Goal: Task Accomplishment & Management: Manage account settings

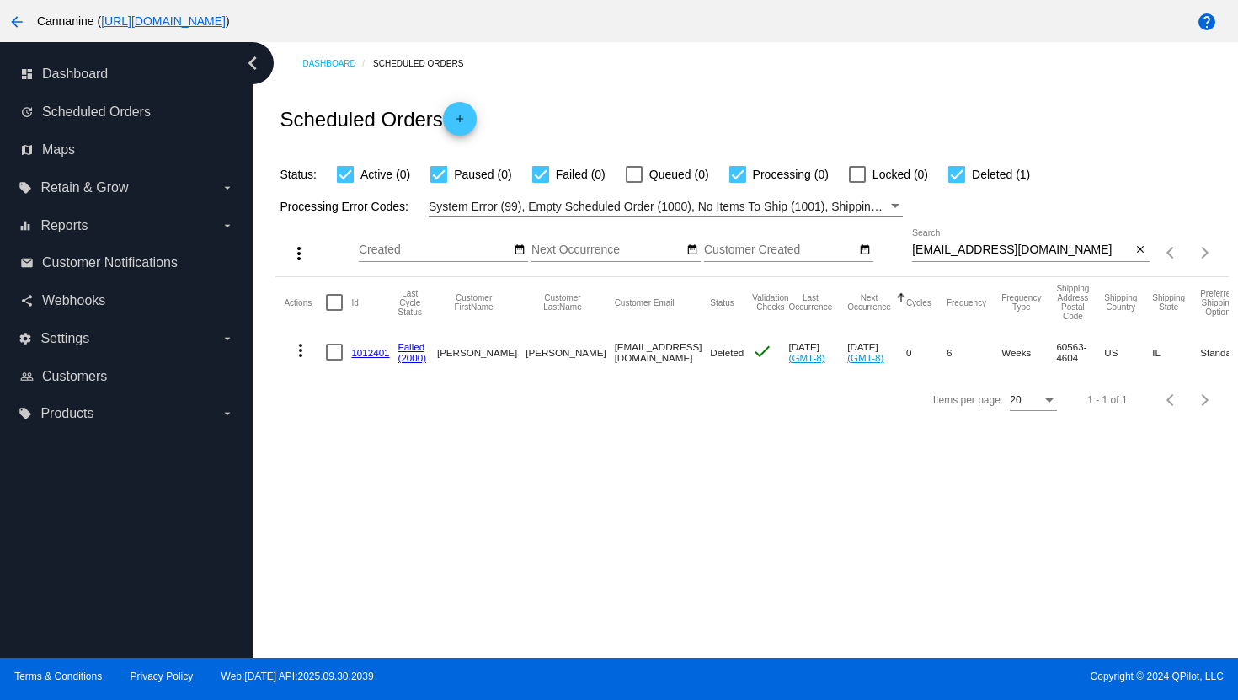
click at [963, 249] on input "[EMAIL_ADDRESS][DOMAIN_NAME]" at bounding box center [1022, 249] width 220 height 13
paste input "[EMAIL_ADDRESS]"
click at [302, 357] on mat-icon "more_vert" at bounding box center [300, 350] width 20 height 20
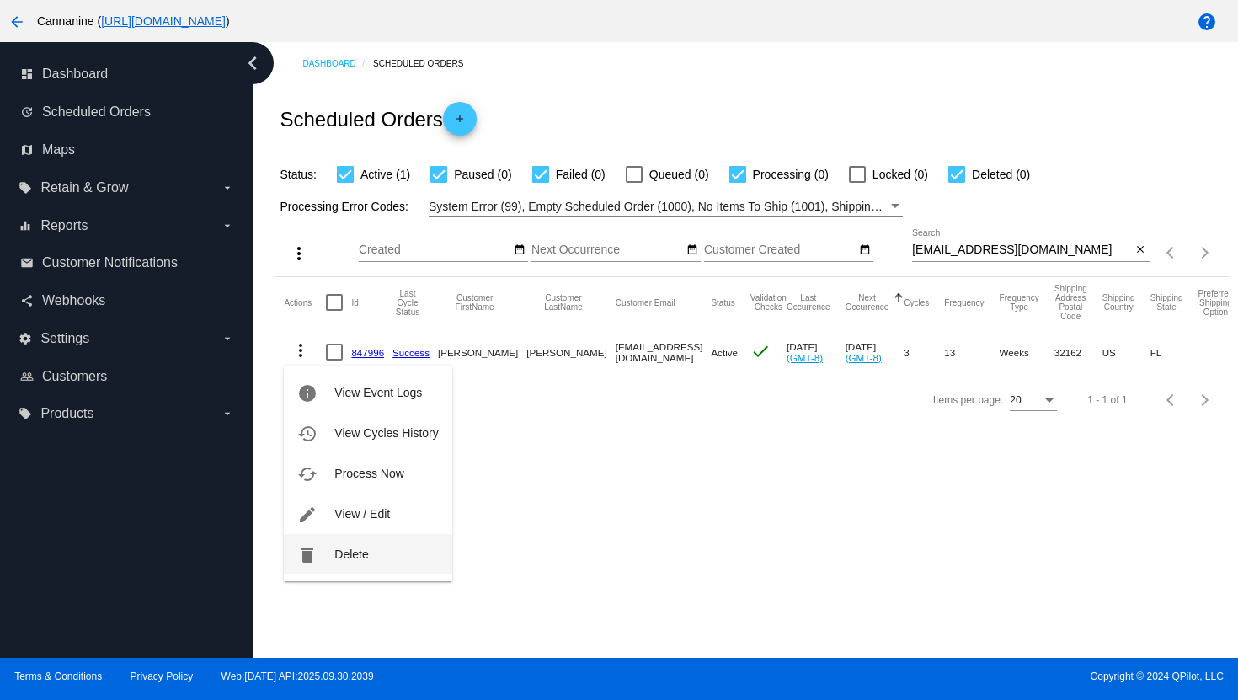
click at [345, 566] on button "delete Delete" at bounding box center [368, 554] width 168 height 40
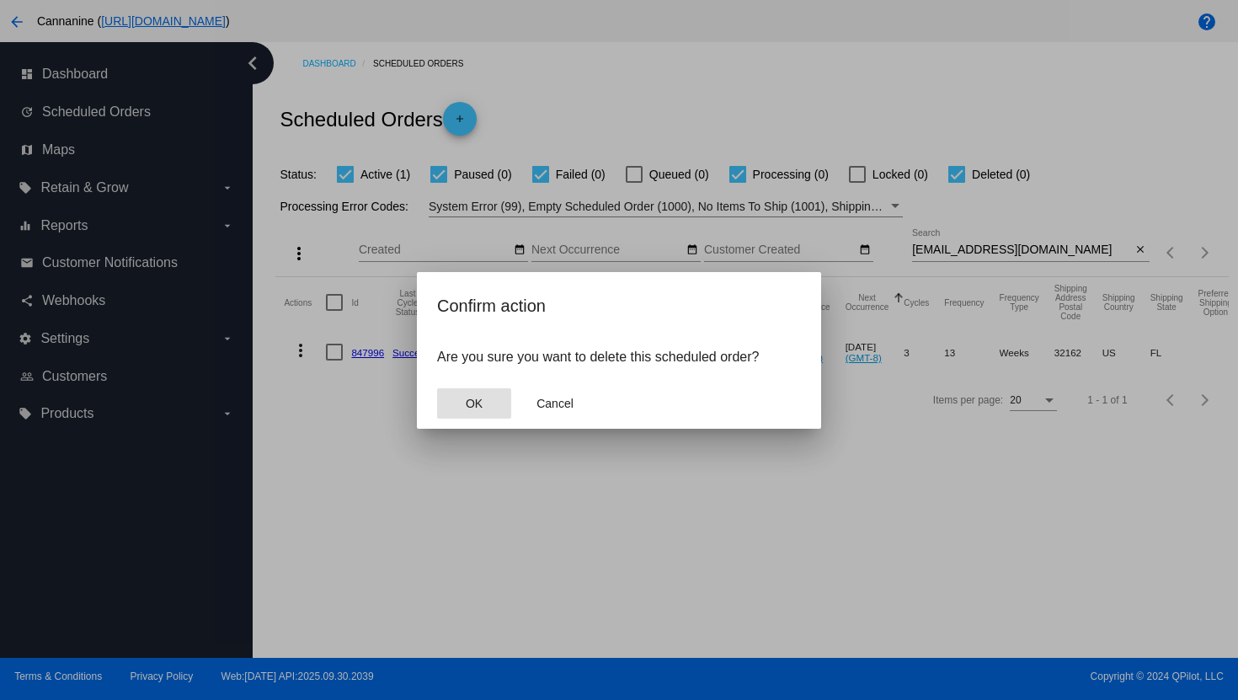
click at [482, 407] on span "OK" at bounding box center [474, 403] width 17 height 13
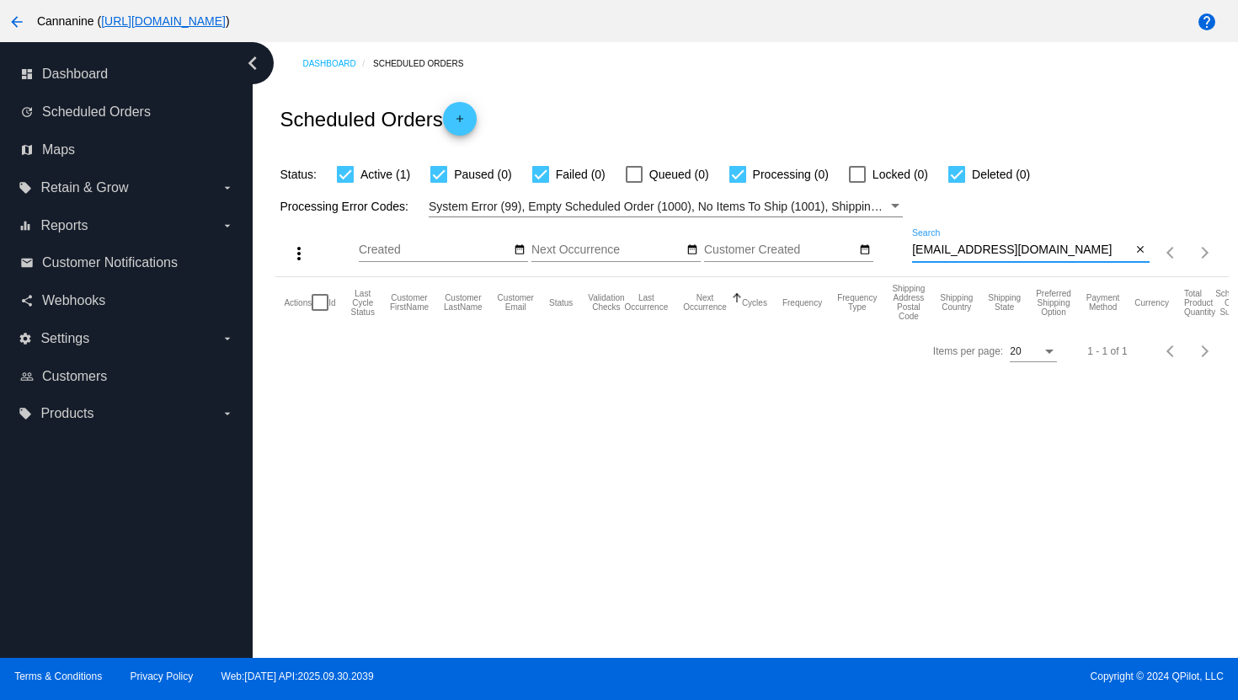
click at [939, 249] on input "[EMAIL_ADDRESS][DOMAIN_NAME]" at bounding box center [1022, 249] width 220 height 13
paste input "[EMAIL_ADDRESS]"
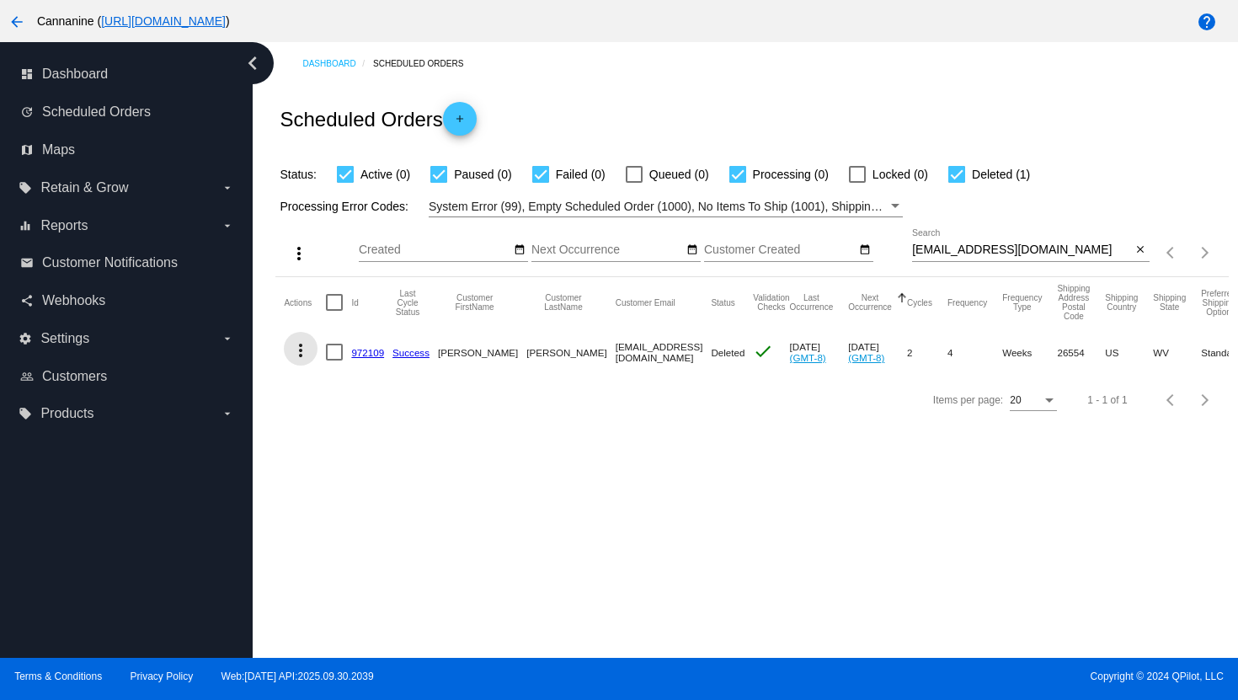
click at [296, 353] on mat-icon "more_vert" at bounding box center [300, 350] width 20 height 20
click at [343, 391] on span "View Event Logs" at bounding box center [378, 392] width 88 height 13
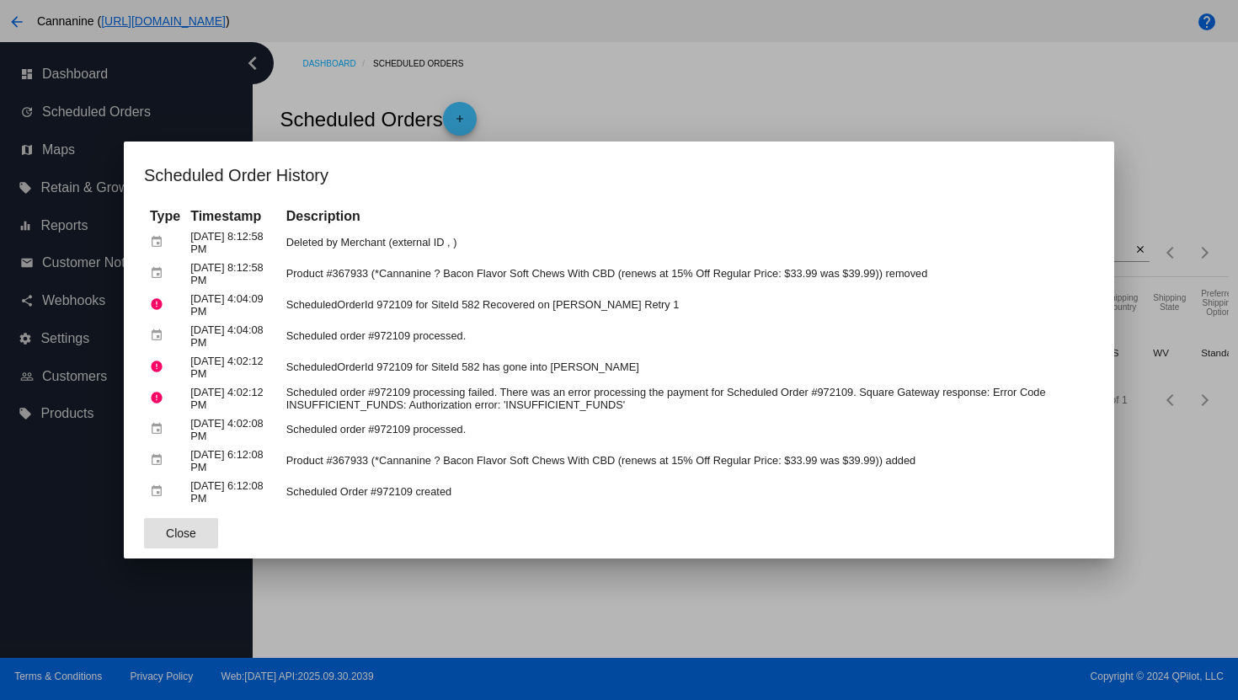
click at [1103, 138] on div at bounding box center [619, 350] width 1238 height 700
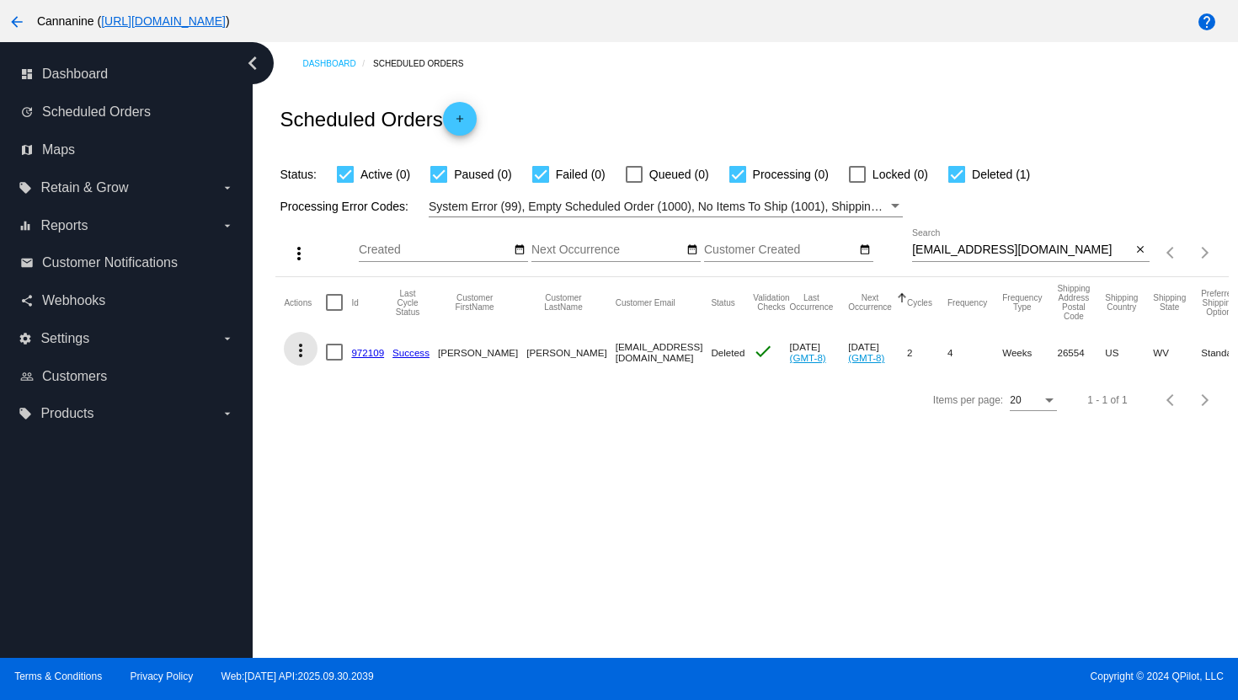
click at [300, 359] on mat-icon "more_vert" at bounding box center [300, 350] width 20 height 20
click at [309, 400] on mat-icon "info" at bounding box center [307, 393] width 20 height 20
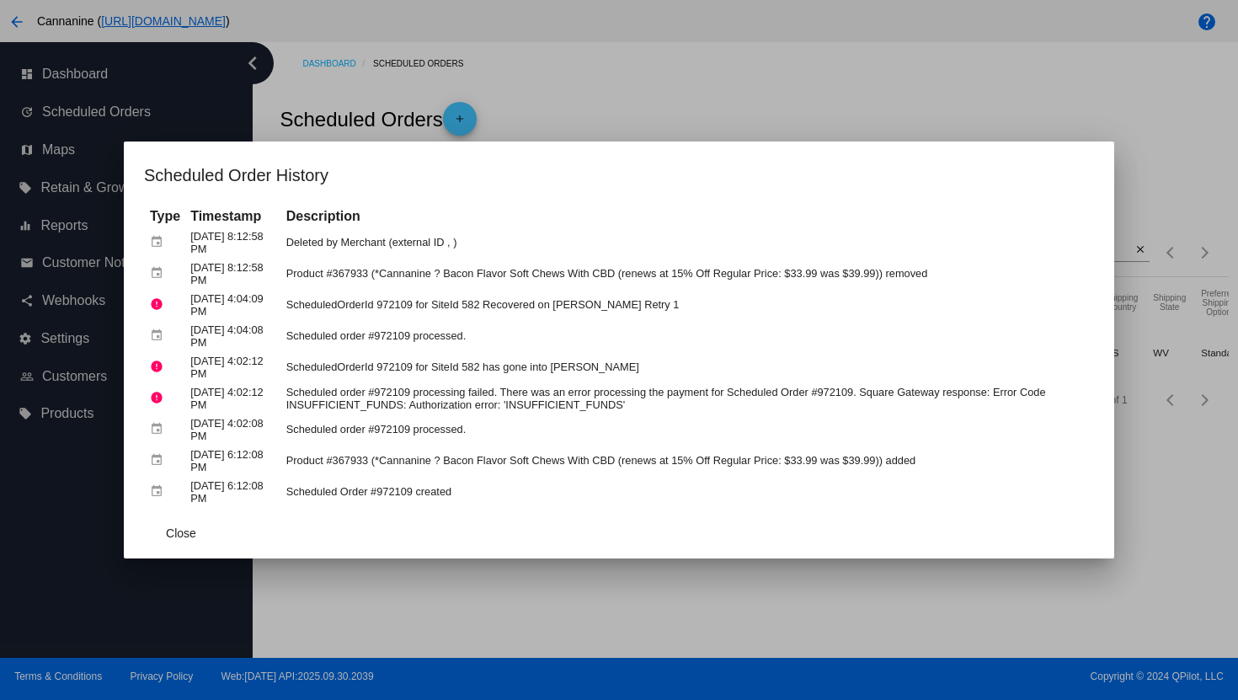
click at [657, 104] on div at bounding box center [619, 350] width 1238 height 700
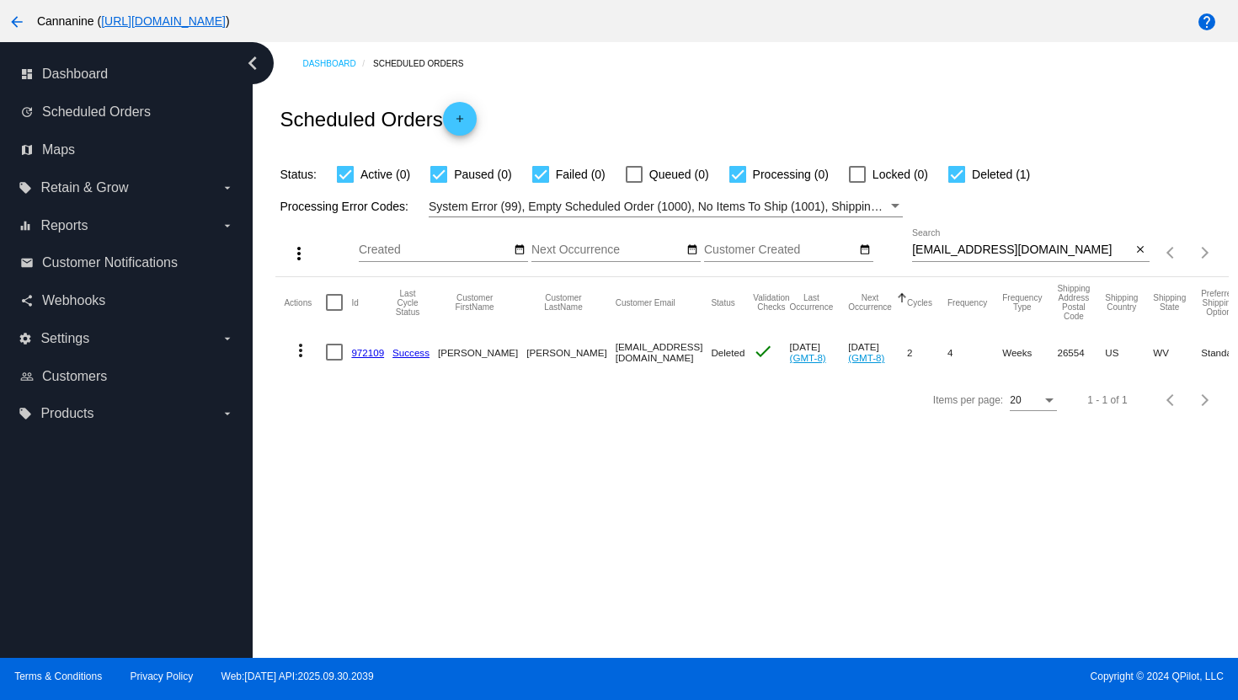
click at [304, 358] on mat-icon "more_vert" at bounding box center [300, 350] width 20 height 20
click at [323, 387] on button "info View Event Logs" at bounding box center [368, 392] width 168 height 40
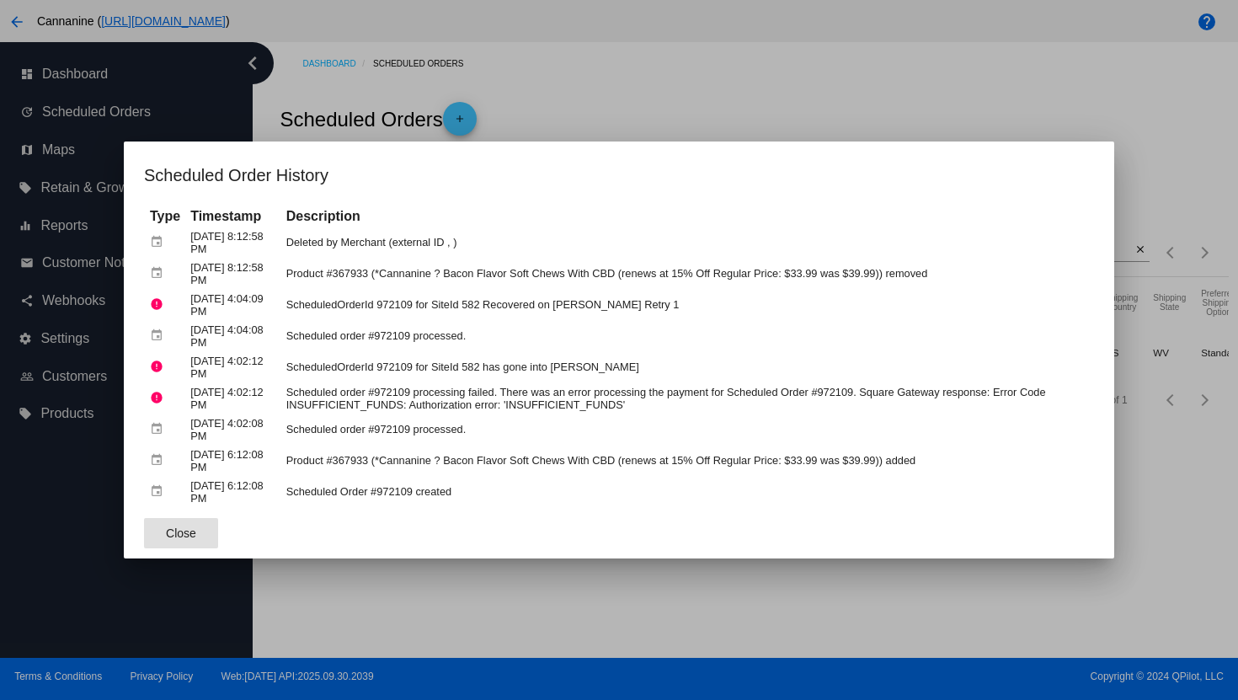
click at [612, 111] on div at bounding box center [619, 350] width 1238 height 700
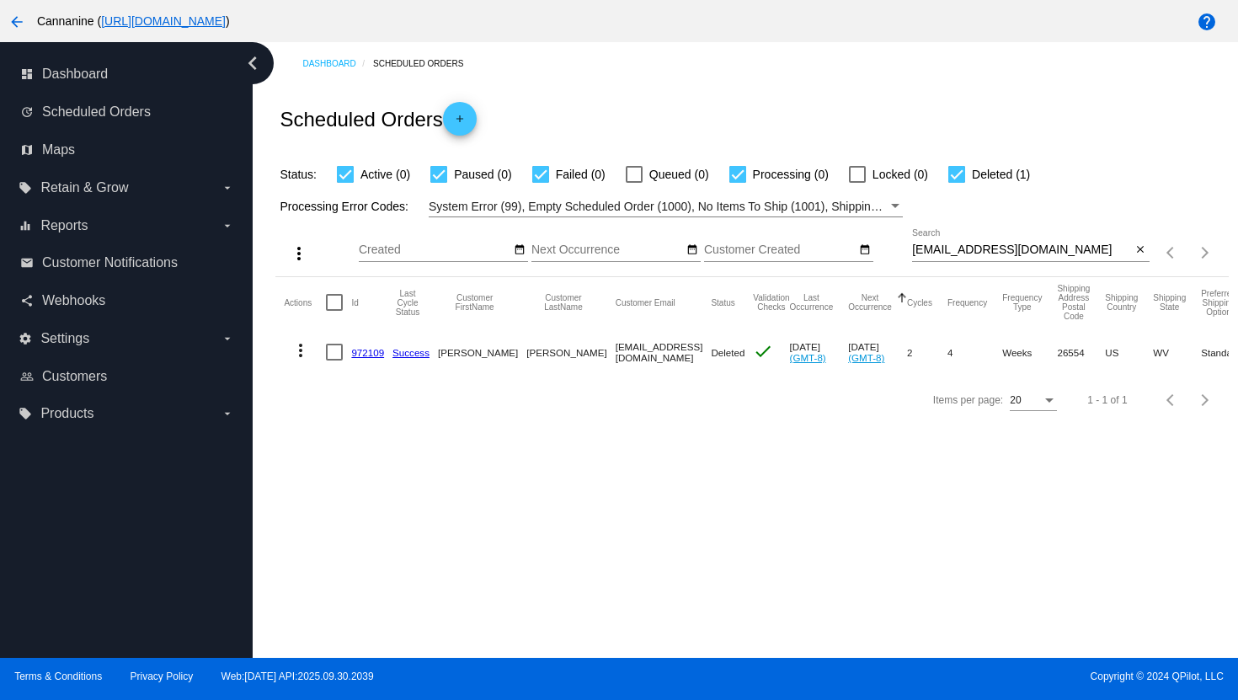
click at [977, 250] on input "[EMAIL_ADDRESS][DOMAIN_NAME]" at bounding box center [1022, 249] width 220 height 13
paste input "tricountylandscapinggroup"
type input "[EMAIL_ADDRESS][DOMAIN_NAME]"
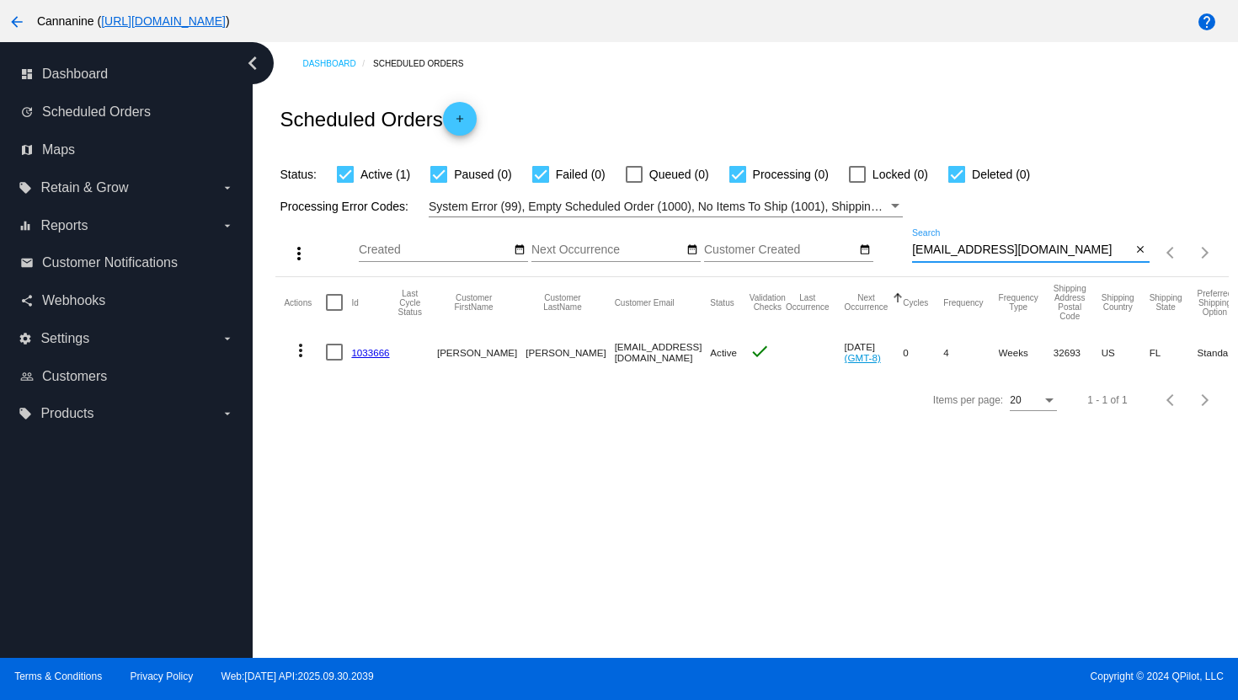
click at [295, 355] on mat-icon "more_vert" at bounding box center [300, 350] width 20 height 20
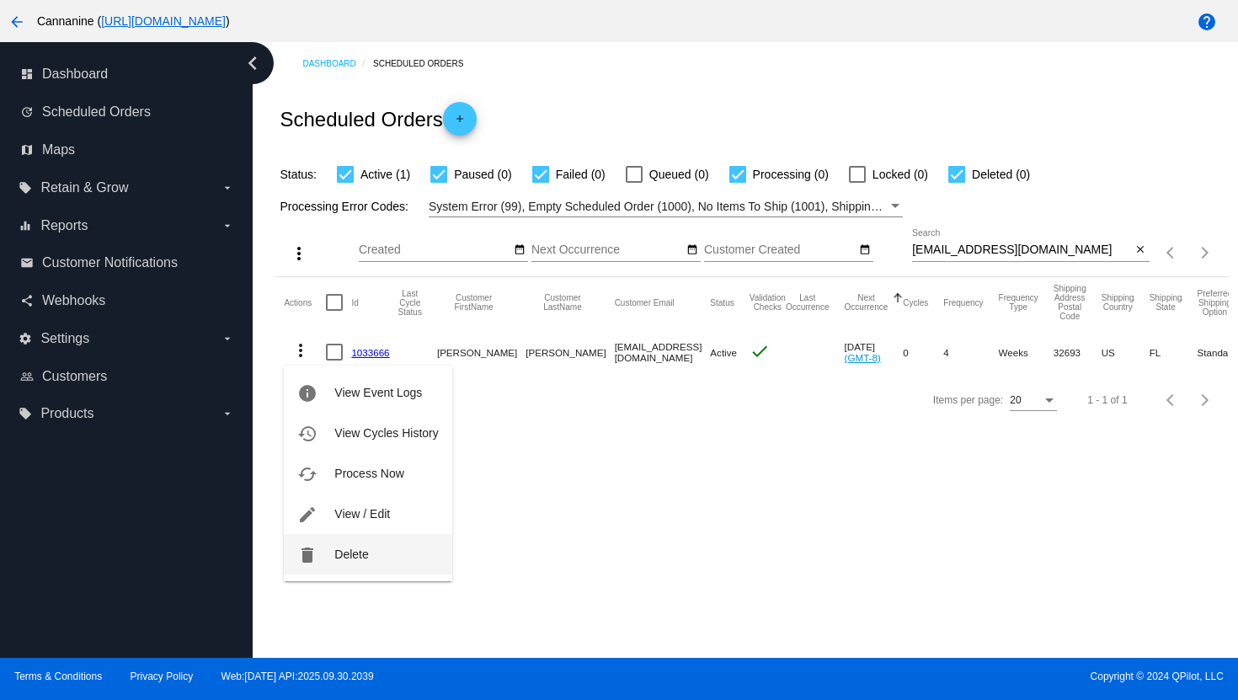
click at [333, 562] on button "delete Delete" at bounding box center [368, 554] width 168 height 40
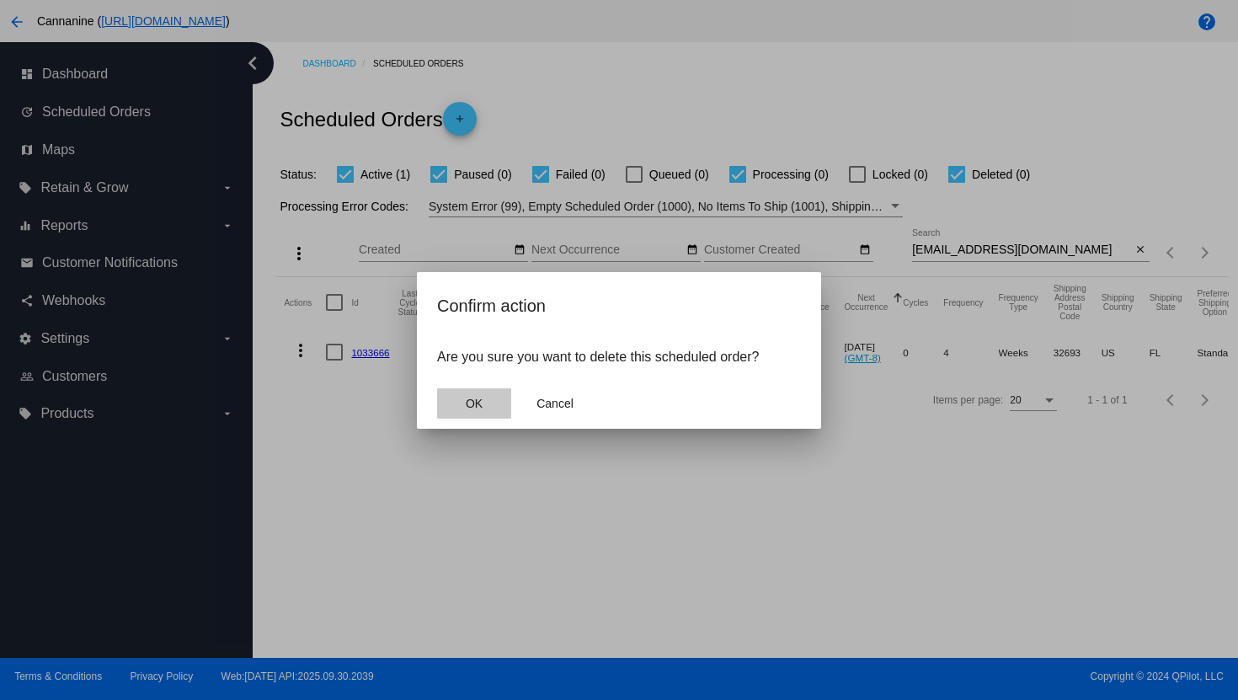
click at [482, 397] on button "OK" at bounding box center [474, 403] width 74 height 30
